Goal: Transaction & Acquisition: Purchase product/service

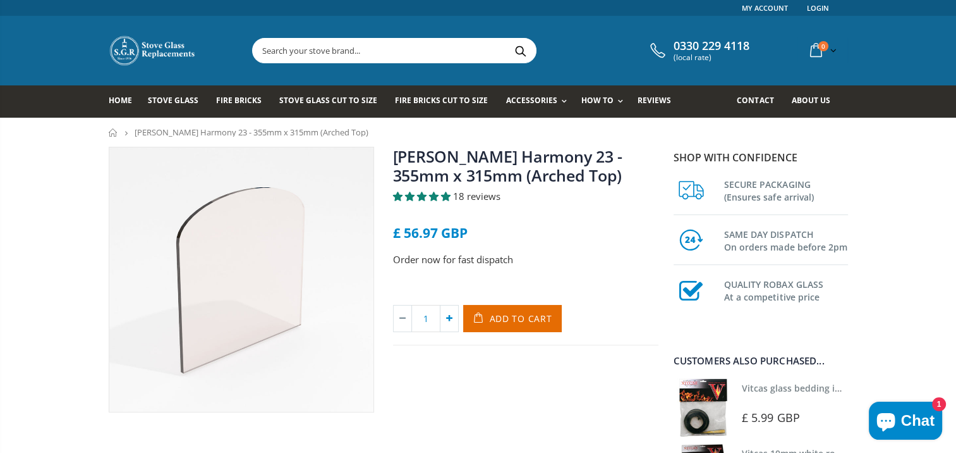
click at [450, 320] on icon at bounding box center [450, 318] width 18 height 26
type input "2"
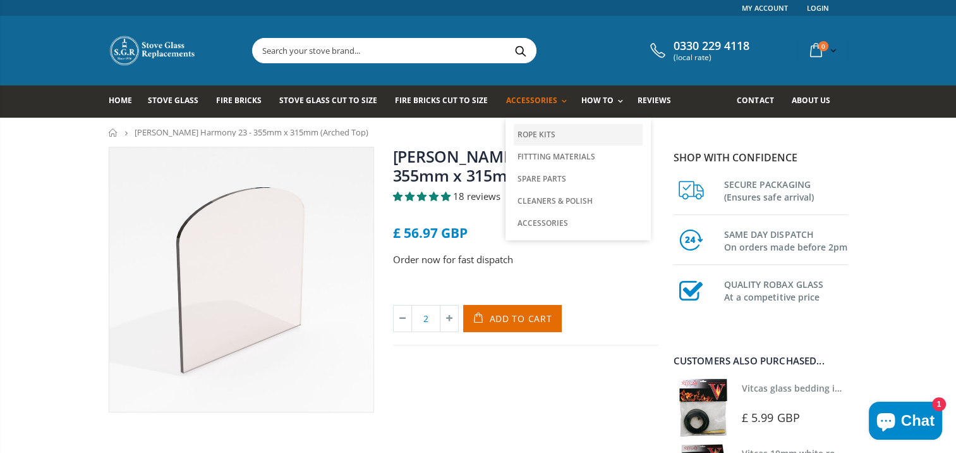
click at [526, 131] on link "Rope Kits" at bounding box center [578, 134] width 129 height 21
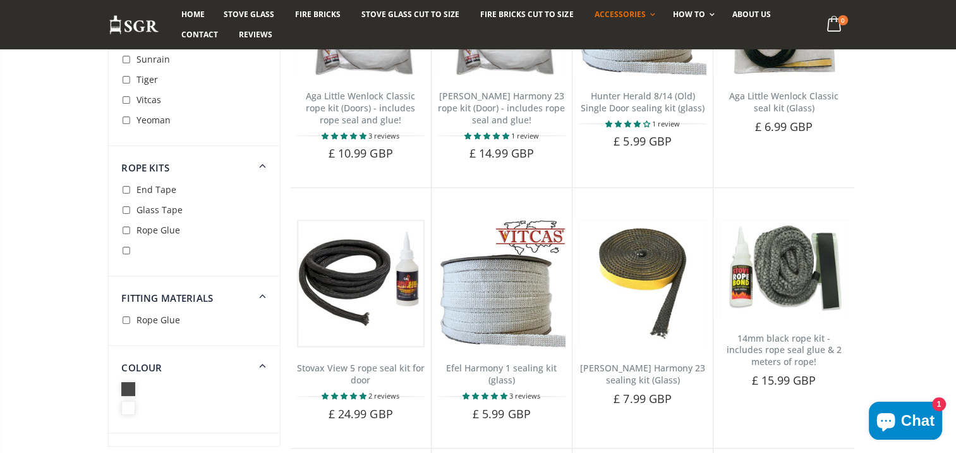
scroll to position [1075, 0]
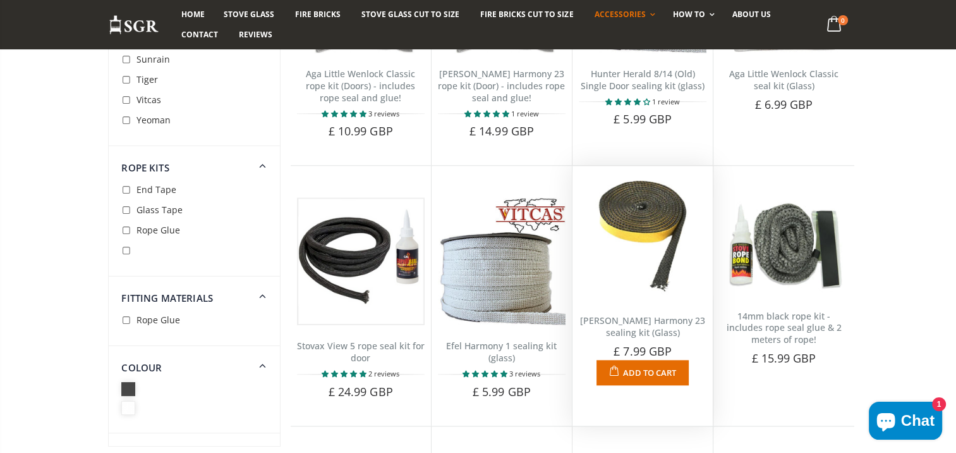
click at [640, 314] on link "Nestor Martin Harmony 23 sealing kit (Glass)" at bounding box center [642, 326] width 125 height 24
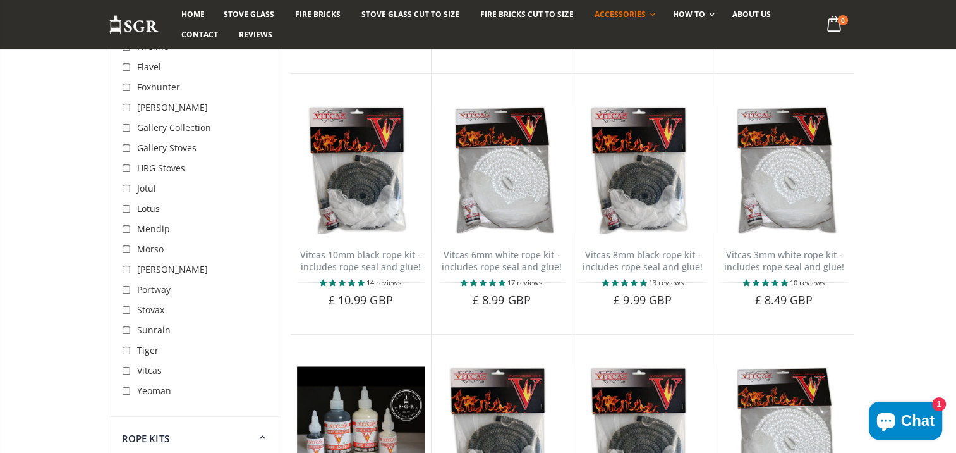
scroll to position [379, 0]
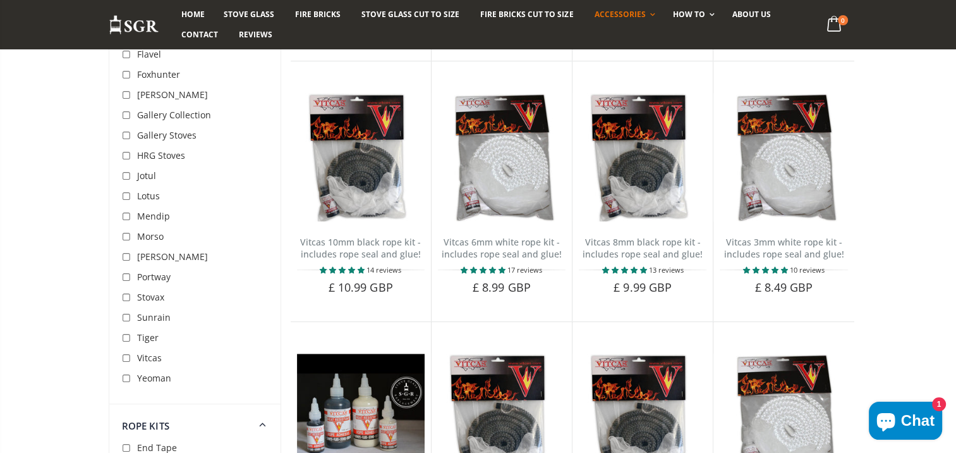
click at [129, 257] on input "checkbox" at bounding box center [128, 257] width 13 height 13
checkbox input "true"
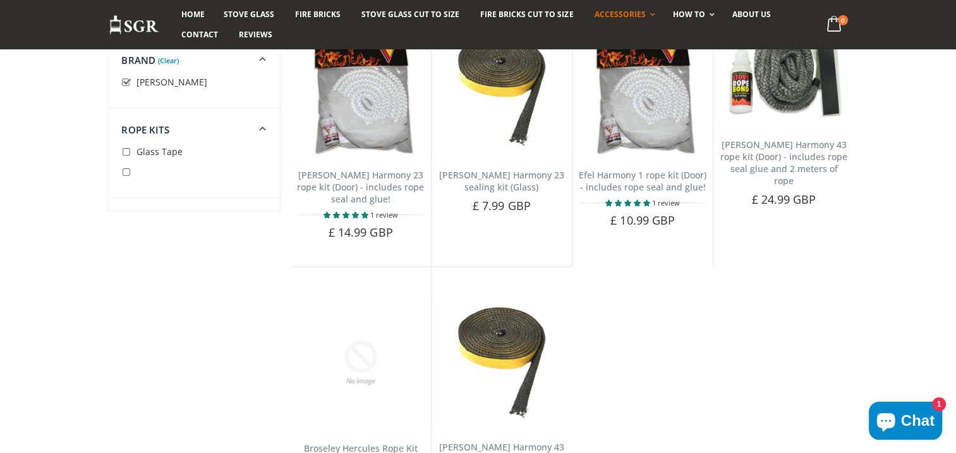
scroll to position [147, 0]
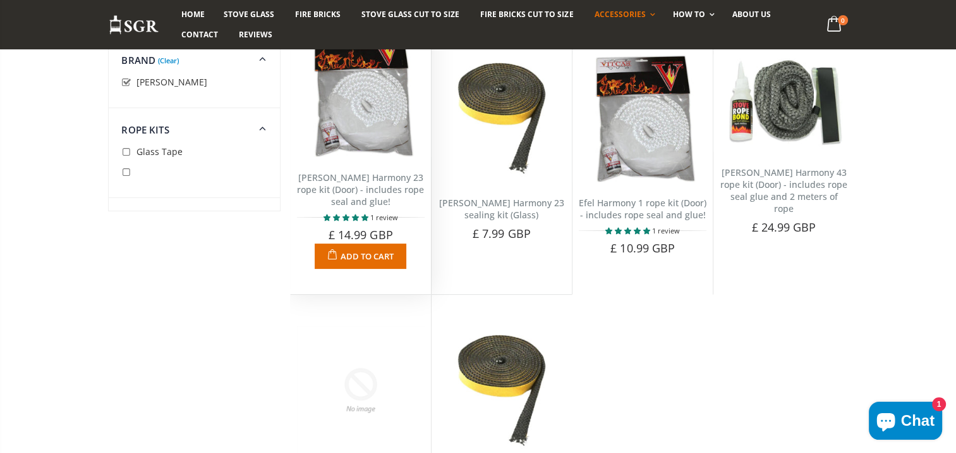
click at [369, 193] on link "Nestor Martin Harmony 23 rope kit (Door) - includes rope seal and glue!" at bounding box center [360, 189] width 127 height 36
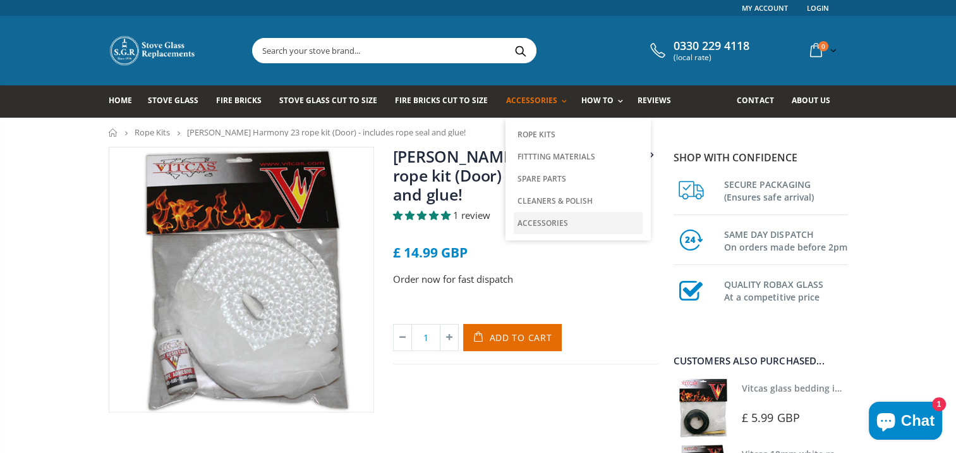
click at [536, 223] on link "Accessories" at bounding box center [578, 223] width 129 height 22
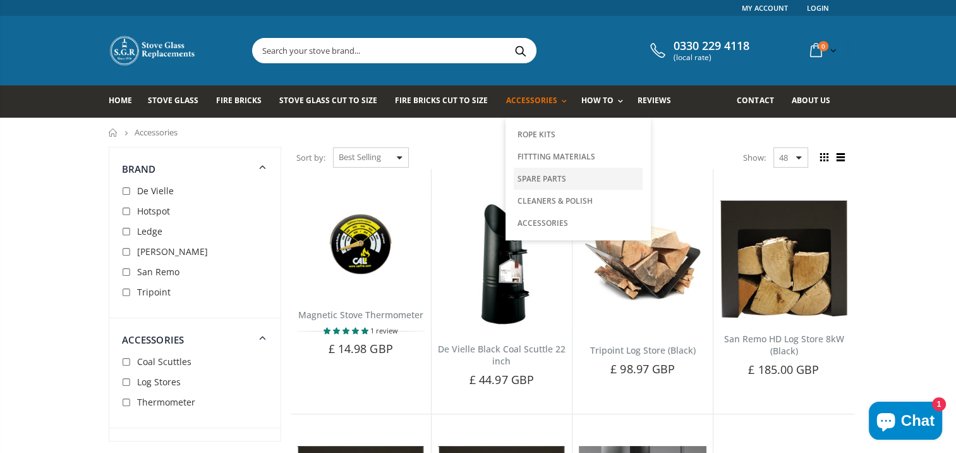
click at [539, 173] on link "Spare Parts" at bounding box center [578, 179] width 129 height 22
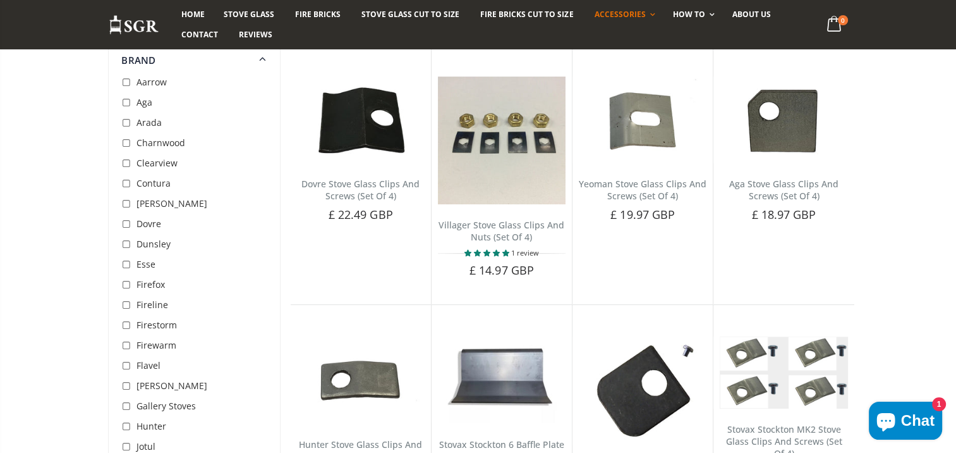
scroll to position [109, 0]
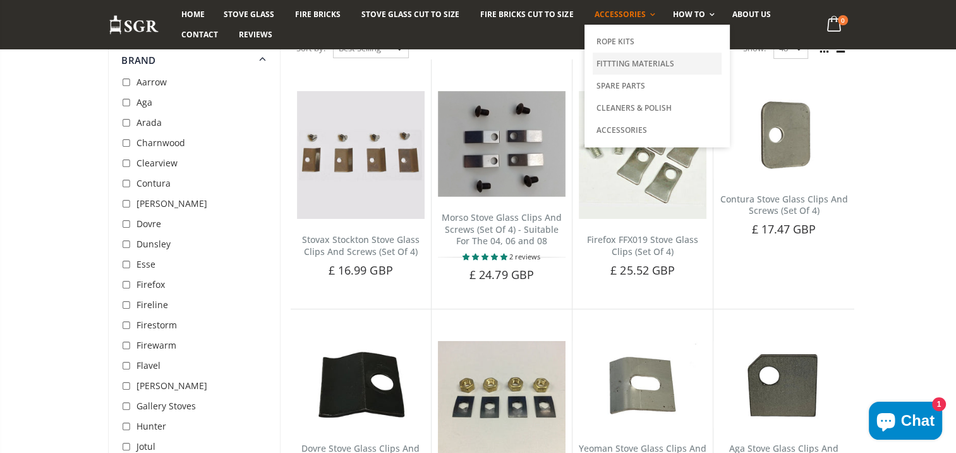
click at [622, 63] on link "Fittting Materials" at bounding box center [657, 63] width 129 height 22
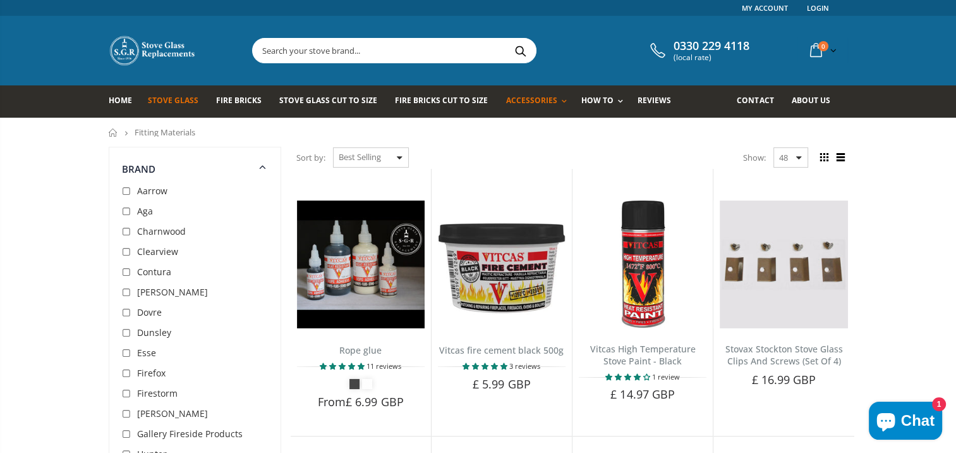
click at [179, 101] on span "Stove Glass" at bounding box center [173, 100] width 51 height 11
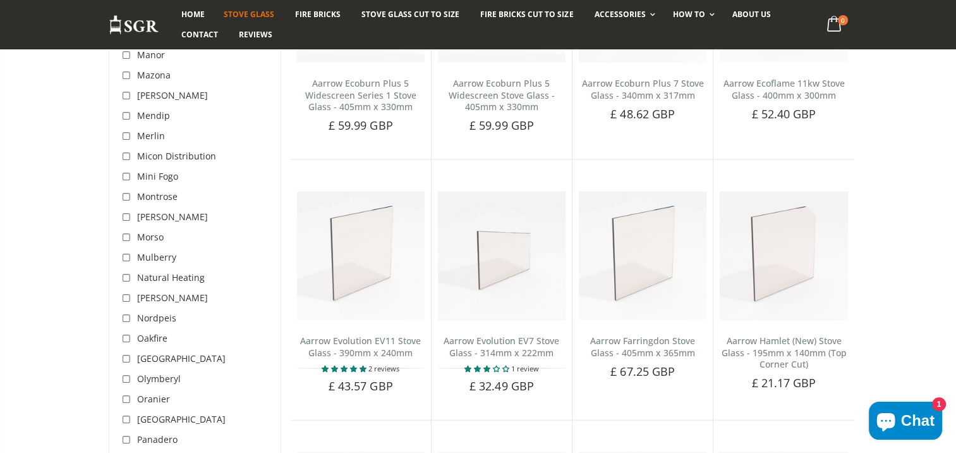
scroll to position [2781, 0]
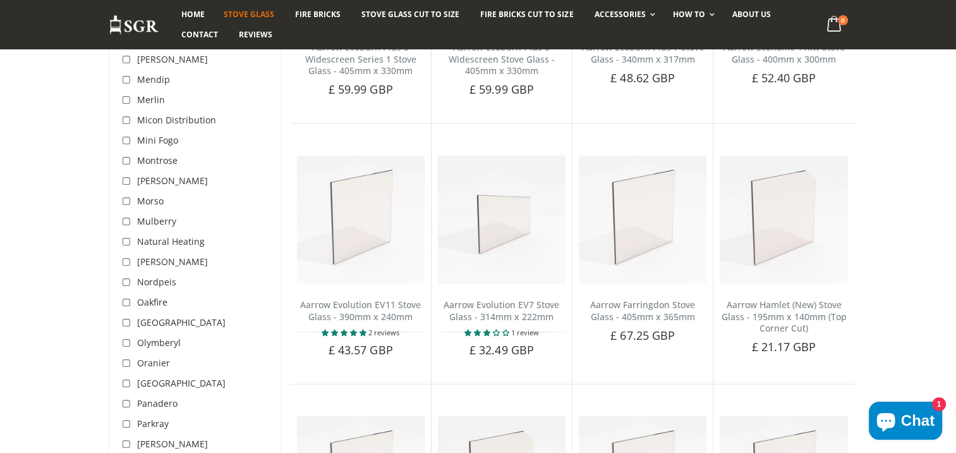
click at [126, 256] on input "checkbox" at bounding box center [128, 262] width 13 height 13
checkbox input "true"
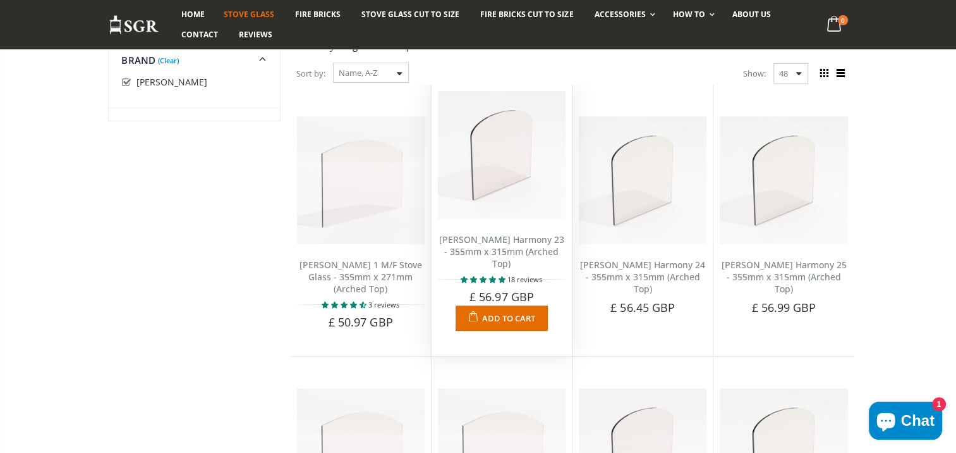
scroll to position [190, 0]
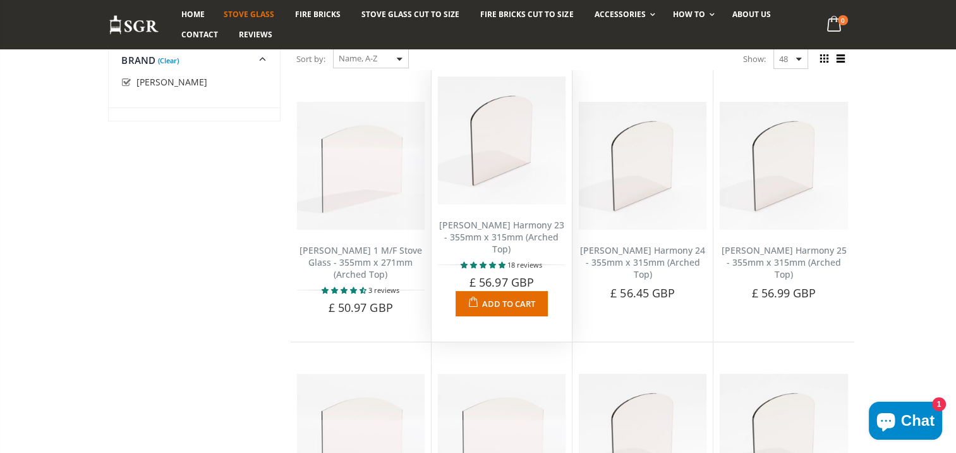
click at [501, 298] on span "Add to Cart" at bounding box center [508, 303] width 53 height 11
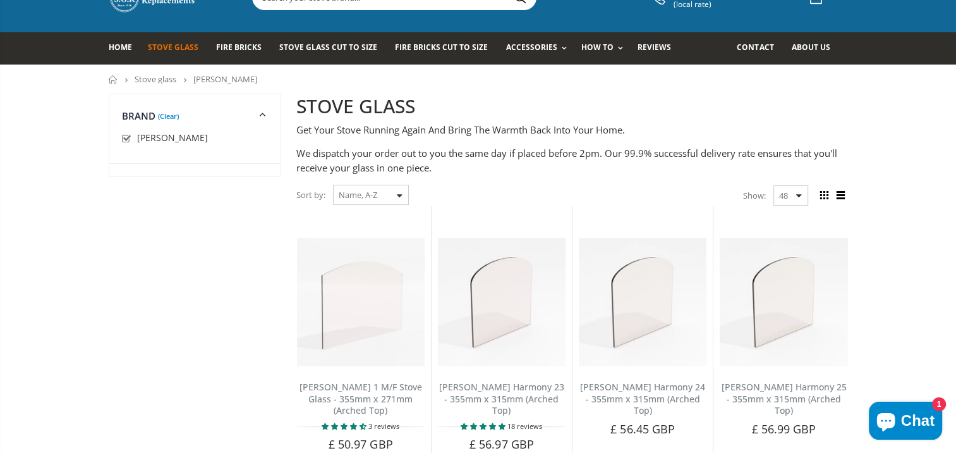
scroll to position [0, 0]
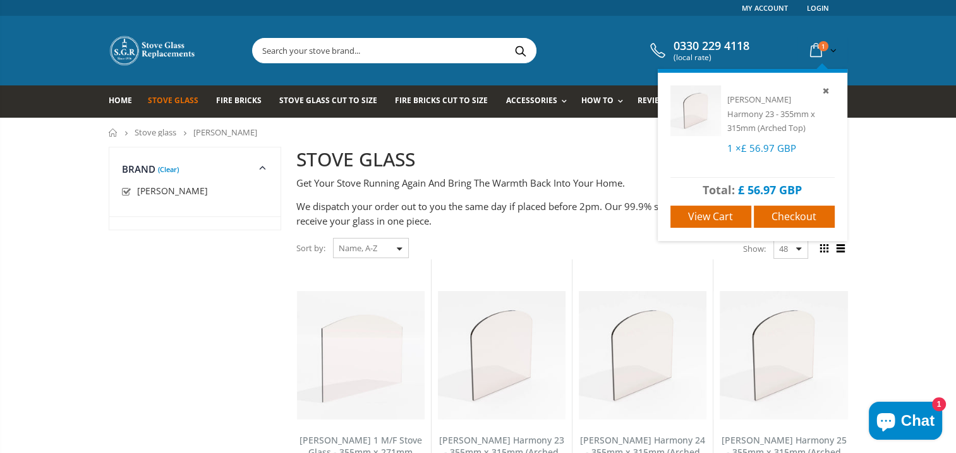
click at [814, 47] on icon at bounding box center [816, 50] width 22 height 23
click at [826, 90] on icon at bounding box center [825, 90] width 11 height 11
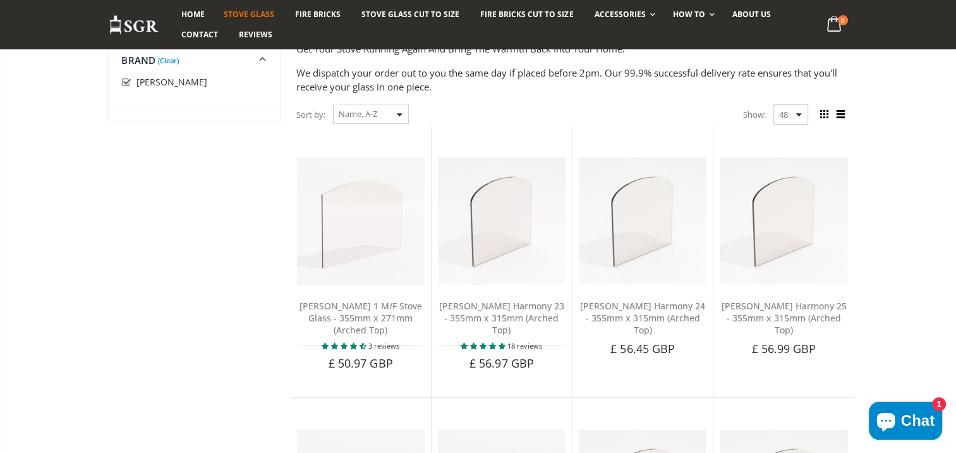
scroll to position [190, 0]
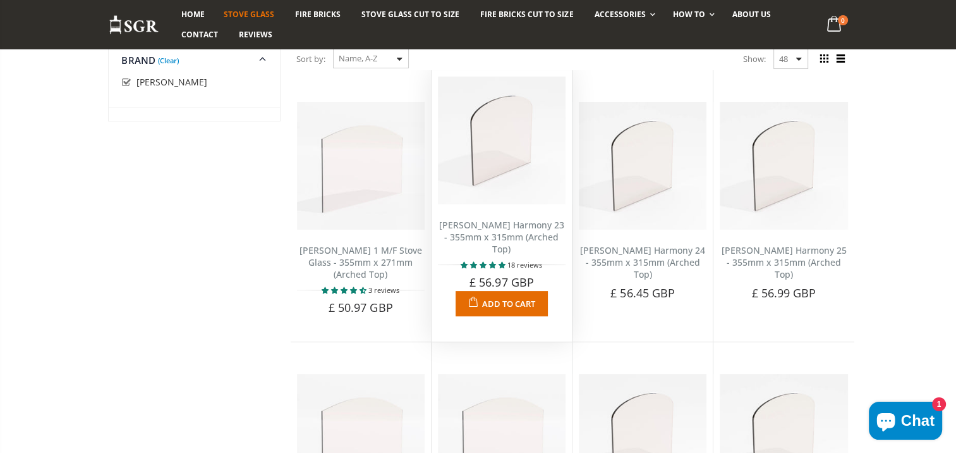
click at [498, 298] on span "Add to Cart" at bounding box center [508, 303] width 53 height 11
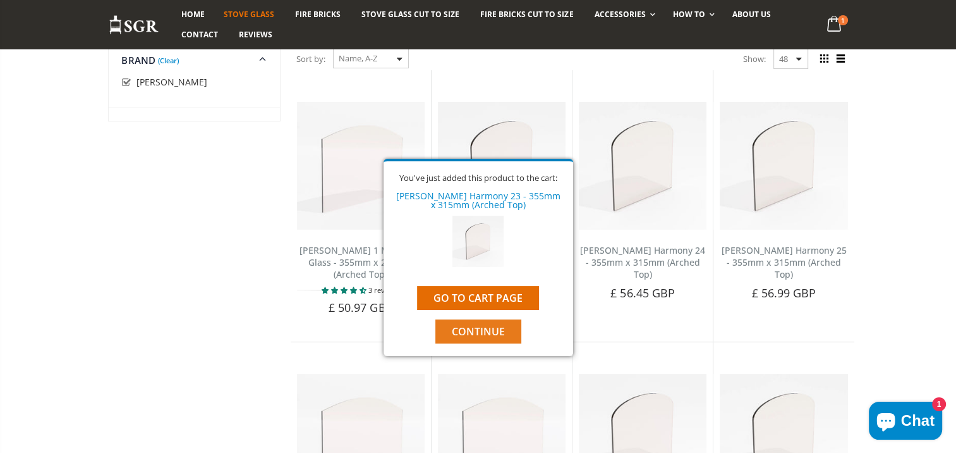
click at [477, 327] on span "Continue" at bounding box center [478, 331] width 53 height 14
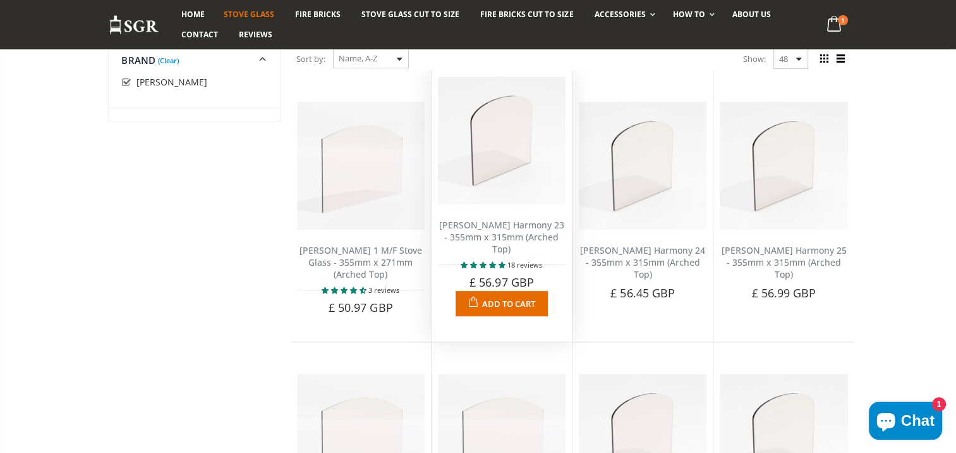
click at [501, 298] on span "Add to Cart" at bounding box center [508, 303] width 53 height 11
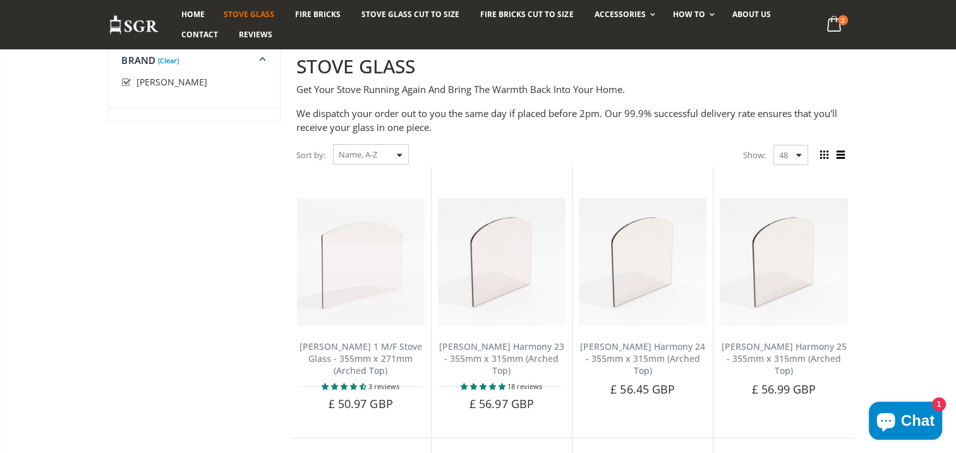
scroll to position [0, 0]
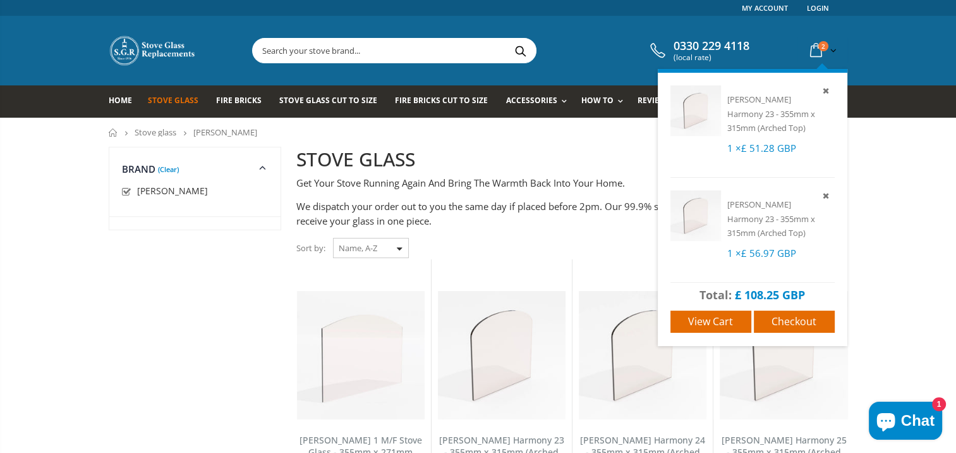
click at [819, 46] on span "2" at bounding box center [824, 46] width 10 height 10
click at [824, 88] on icon at bounding box center [825, 90] width 11 height 11
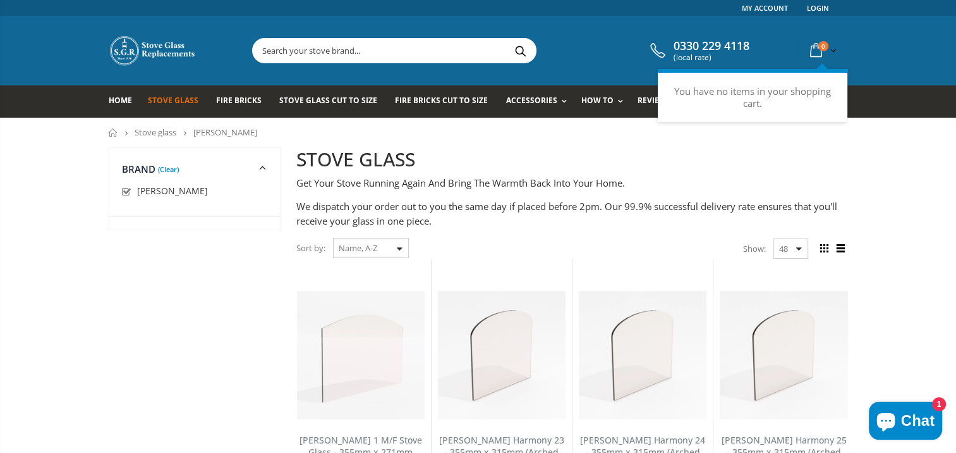
click at [797, 160] on h2 "STOVE GLASS" at bounding box center [572, 160] width 552 height 26
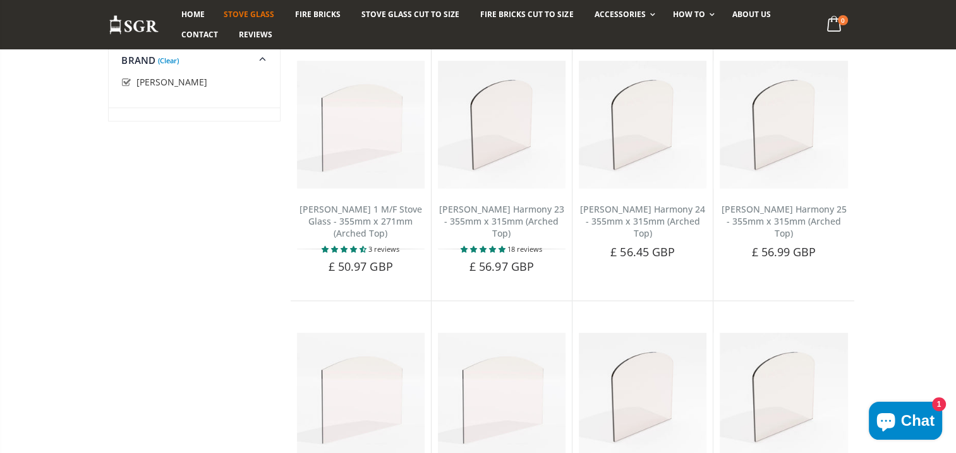
scroll to position [126, 0]
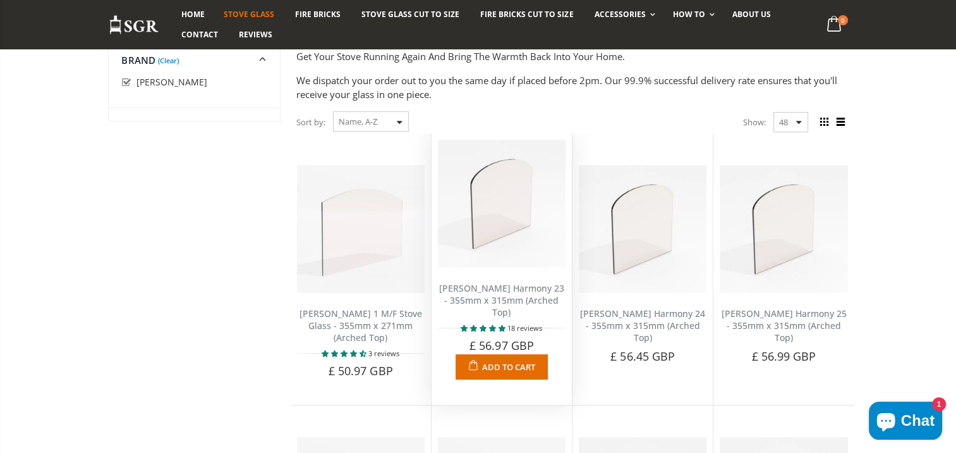
click at [504, 359] on button "Add to Cart" at bounding box center [502, 366] width 92 height 25
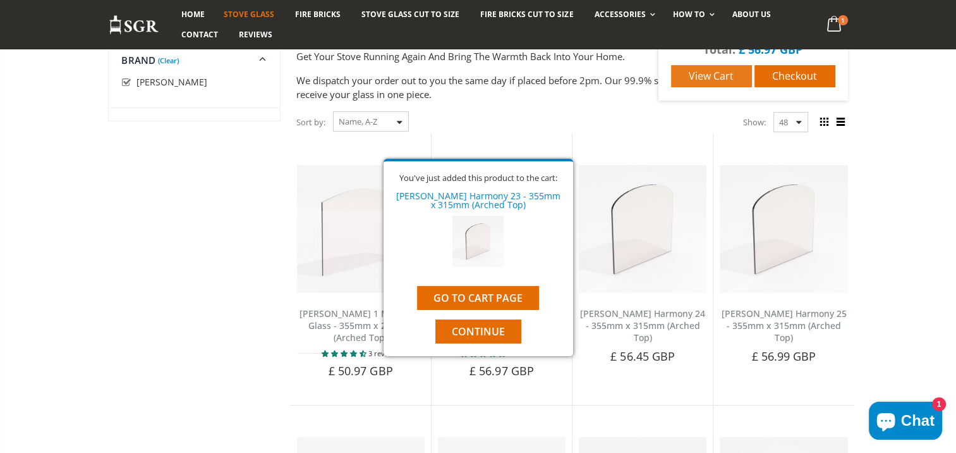
click at [728, 75] on span "View cart" at bounding box center [711, 76] width 45 height 14
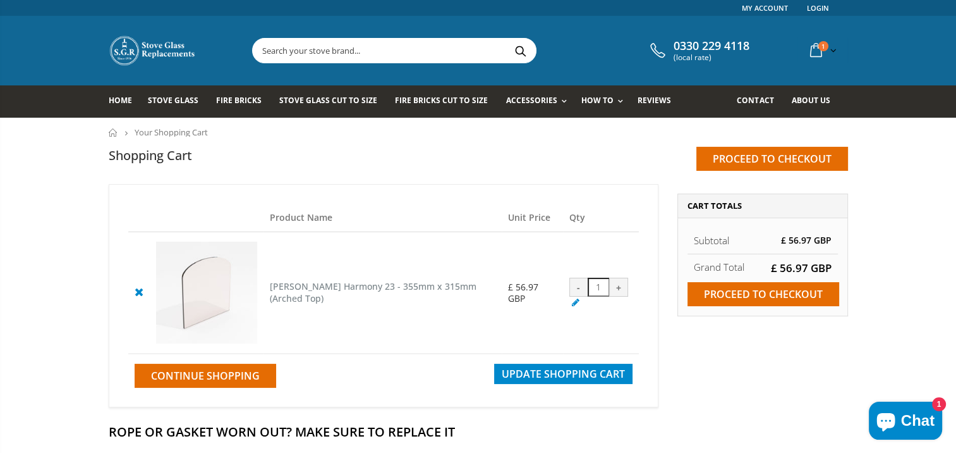
click at [618, 288] on div "+" at bounding box center [618, 286] width 19 height 19
type input "2"
click at [543, 377] on span "Update Shopping Cart" at bounding box center [563, 374] width 123 height 14
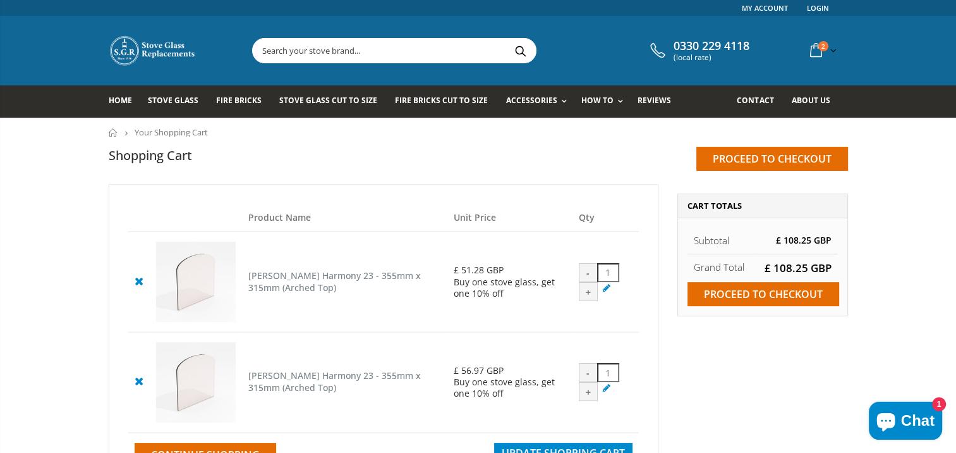
click at [590, 396] on div "+" at bounding box center [588, 391] width 19 height 19
type input "2"
click at [626, 377] on td "- 1 +" at bounding box center [606, 382] width 66 height 101
click at [640, 384] on div "Product Name Unit Price Qty Nestor Martin Harmony 23 - 355mm x 315mm (Arched To…" at bounding box center [384, 335] width 550 height 302
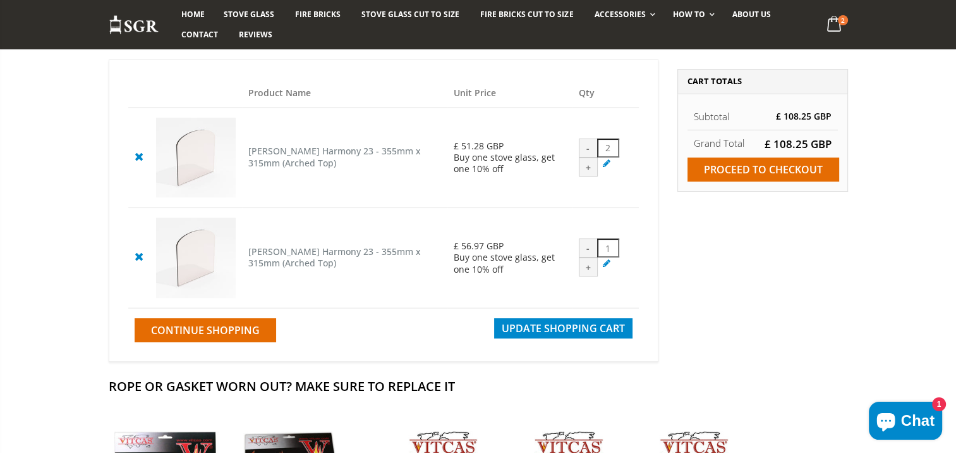
scroll to position [126, 0]
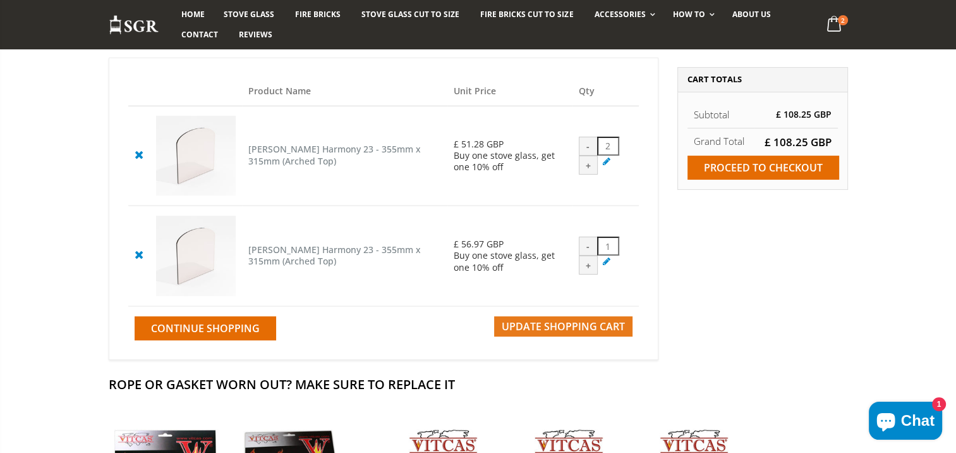
click at [561, 332] on span "Update Shopping Cart" at bounding box center [563, 326] width 123 height 14
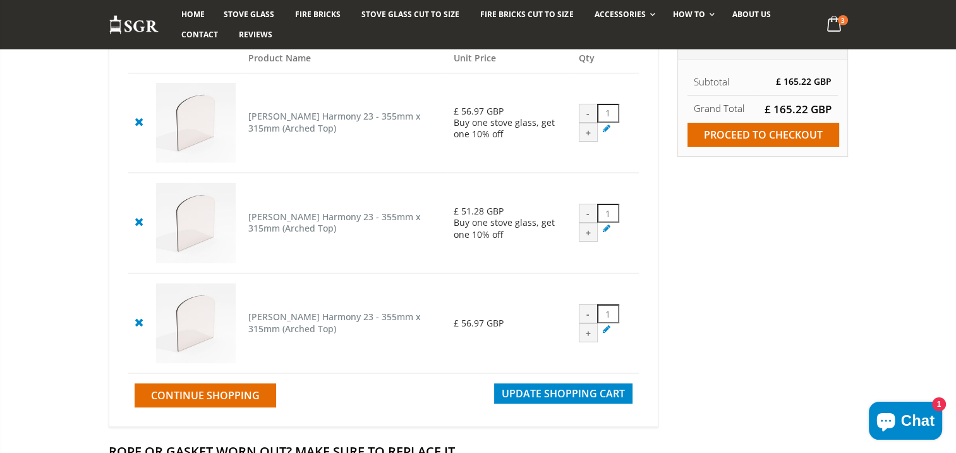
scroll to position [190, 0]
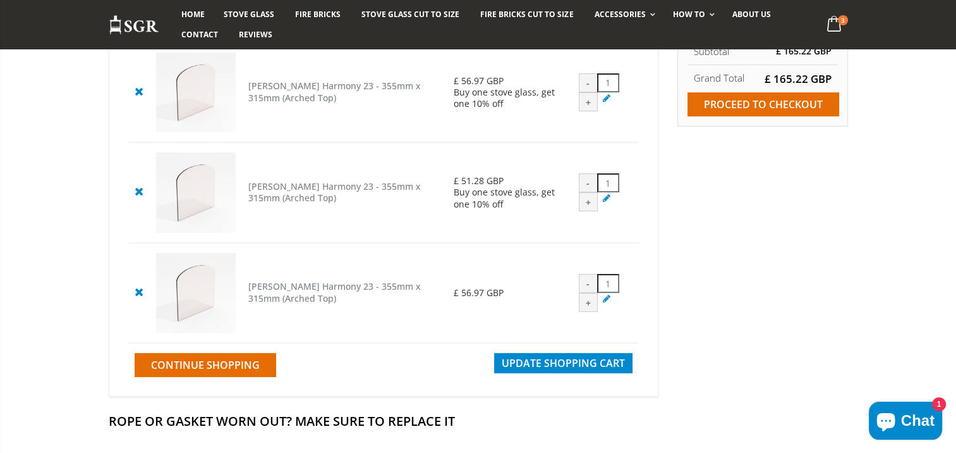
click at [144, 299] on icon at bounding box center [139, 291] width 16 height 15
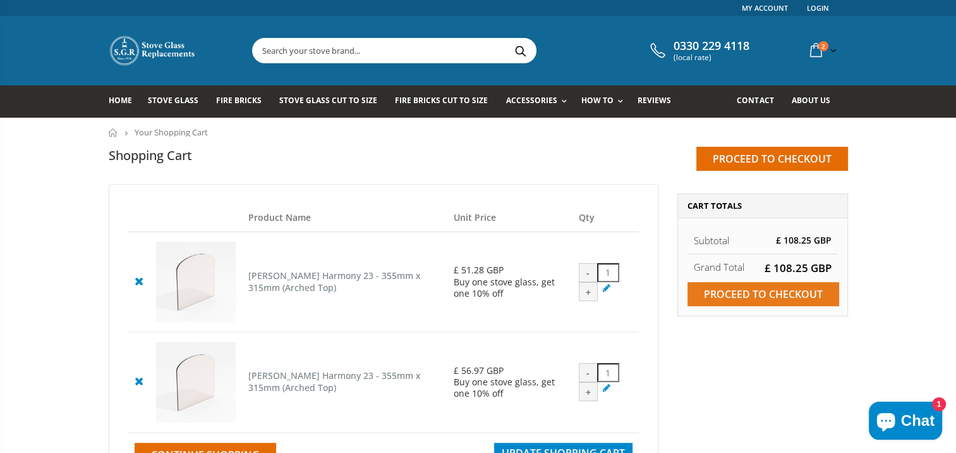
click at [749, 291] on input "Proceed to checkout" at bounding box center [764, 294] width 152 height 24
